Goal: Navigation & Orientation: Understand site structure

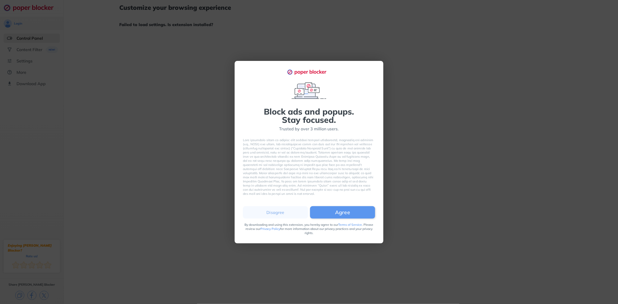
click at [335, 209] on button "Agree" at bounding box center [342, 212] width 65 height 12
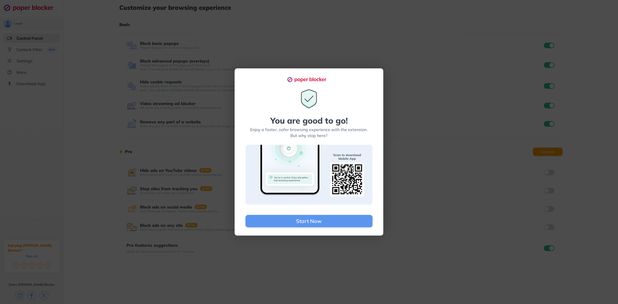
click at [364, 71] on div "You are good to go! Enjoy a faster, safer browsing experience with the extensio…" at bounding box center [309, 151] width 149 height 167
click at [313, 236] on div "You are good to go! Enjoy a faster, safer browsing experience with the extensio…" at bounding box center [309, 152] width 618 height 304
click at [315, 232] on div "You are good to go! Enjoy a faster, safer browsing experience with the extensio…" at bounding box center [309, 151] width 149 height 167
click at [315, 228] on button "Start Now" at bounding box center [309, 221] width 127 height 12
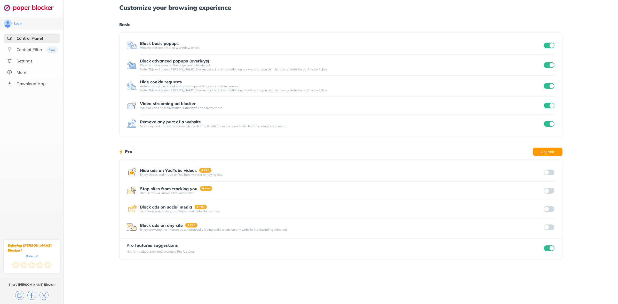
drag, startPoint x: 475, startPoint y: 5, endPoint x: 462, endPoint y: 7, distance: 13.0
click at [468, 6] on h1 "Customize your browsing experience" at bounding box center [341, 7] width 444 height 7
